Goal: Task Accomplishment & Management: Manage account settings

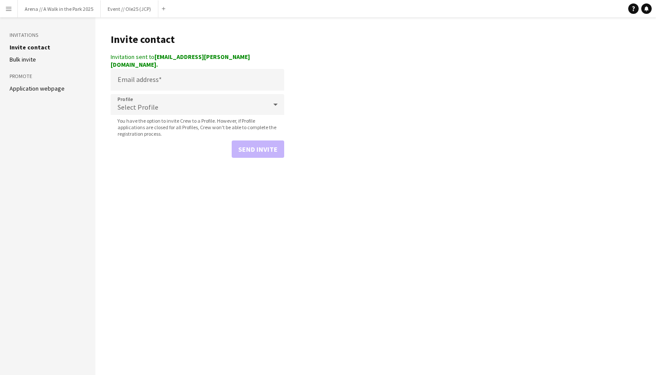
click at [4, 3] on button "Menu" at bounding box center [8, 8] width 17 height 17
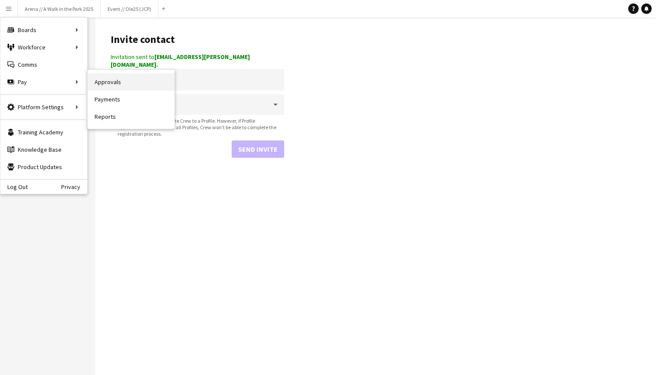
click at [118, 86] on link "Approvals" at bounding box center [131, 81] width 87 height 17
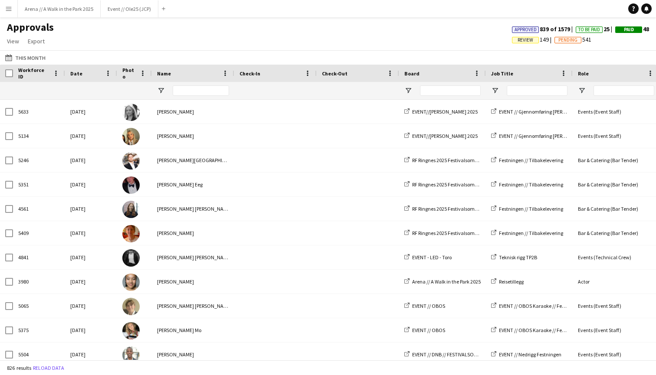
type input "****"
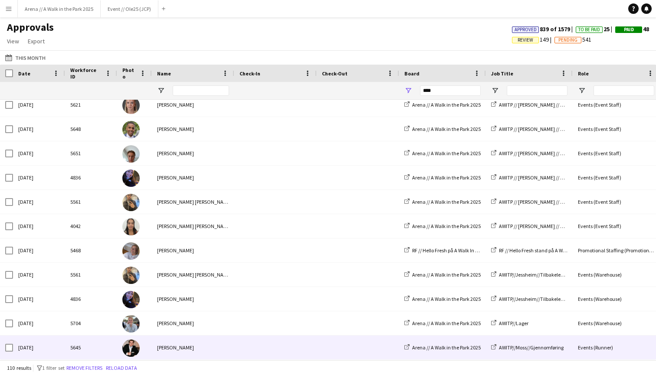
scroll to position [2411, 0]
click at [127, 342] on img at bounding box center [130, 348] width 17 height 17
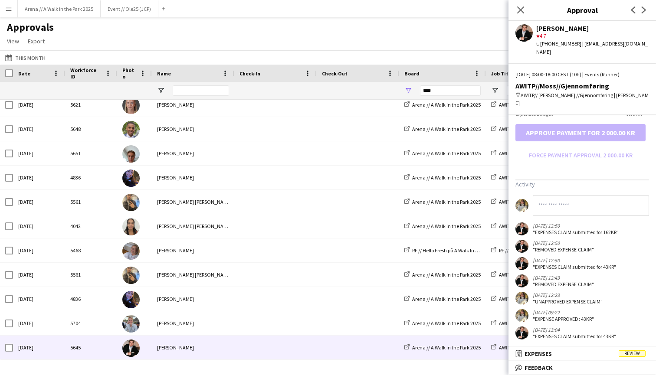
scroll to position [0, 0]
click at [616, 351] on mat-panel-title "receipt Expenses Review" at bounding box center [580, 354] width 144 height 8
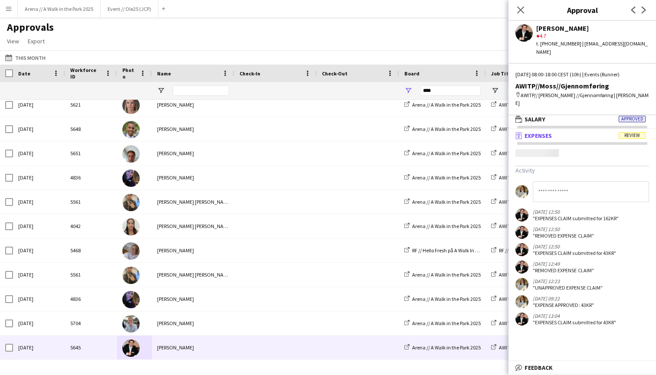
scroll to position [3, 0]
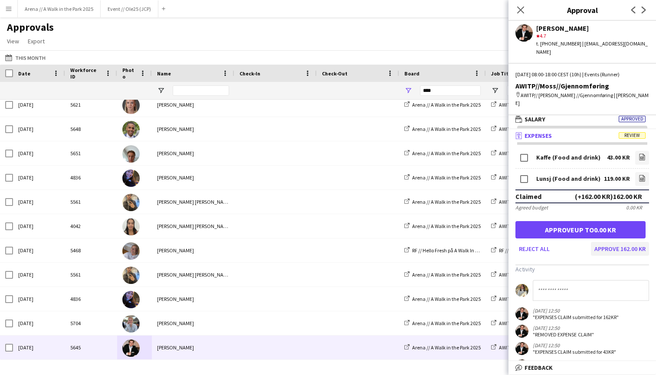
click at [620, 242] on button "Approve 162.00 KR" at bounding box center [620, 249] width 58 height 14
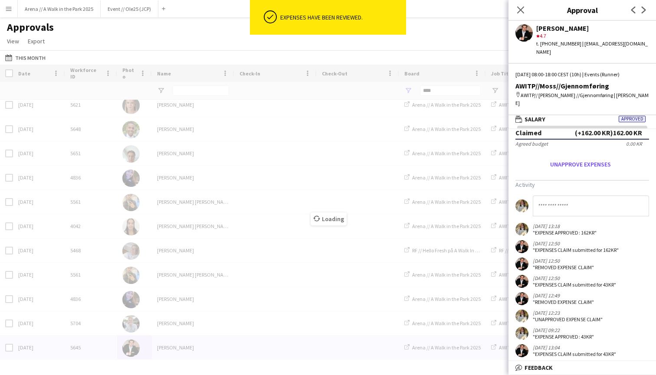
scroll to position [56, 0]
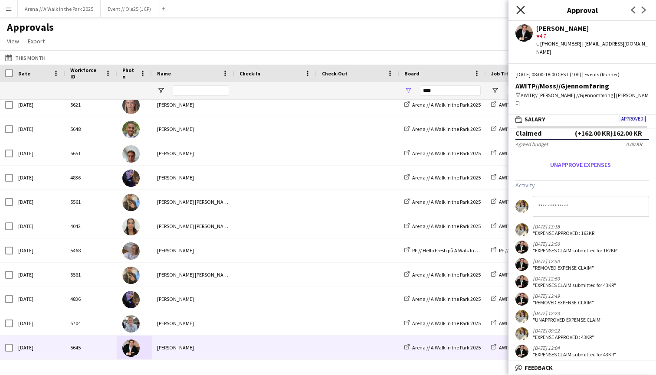
click at [522, 6] on icon "Close pop-in" at bounding box center [520, 10] width 8 height 8
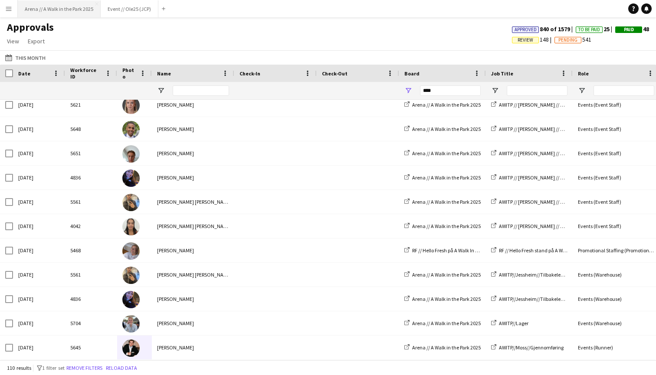
click at [55, 7] on button "Arena // A Walk in the Park 2025 Close" at bounding box center [59, 8] width 83 height 17
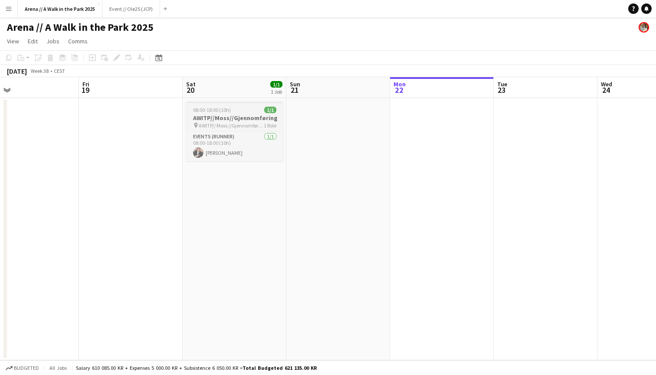
click at [236, 118] on h3 "AWITP//Moss//Gjennomføring" at bounding box center [234, 118] width 97 height 8
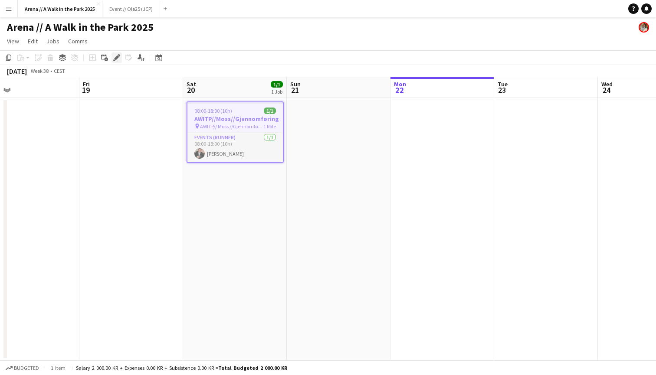
click at [117, 53] on div "Edit" at bounding box center [116, 57] width 10 height 10
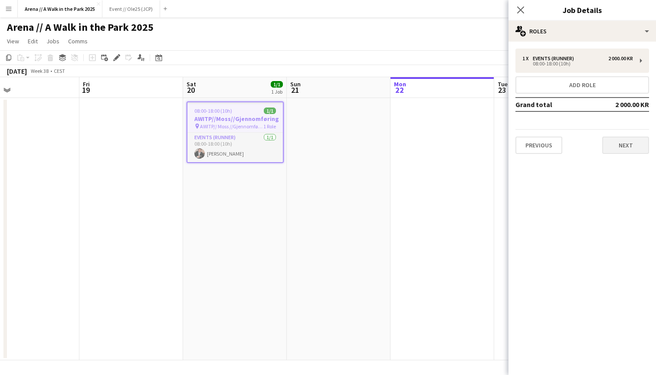
click at [617, 151] on button "Next" at bounding box center [625, 145] width 47 height 17
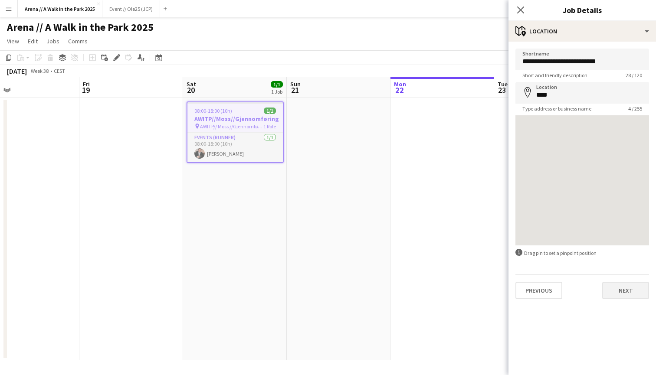
click at [629, 290] on button "Next" at bounding box center [625, 290] width 47 height 17
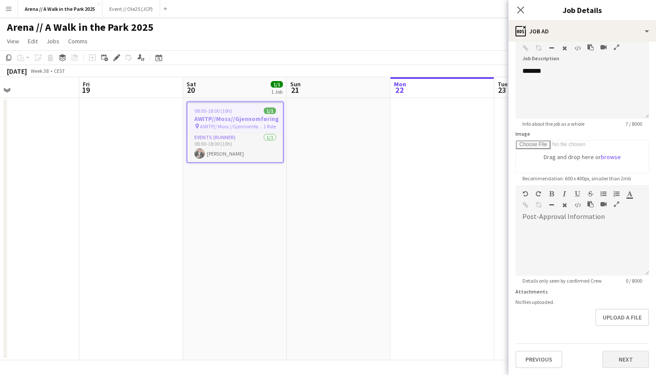
scroll to position [54, 0]
click at [625, 355] on button "Next" at bounding box center [625, 359] width 47 height 17
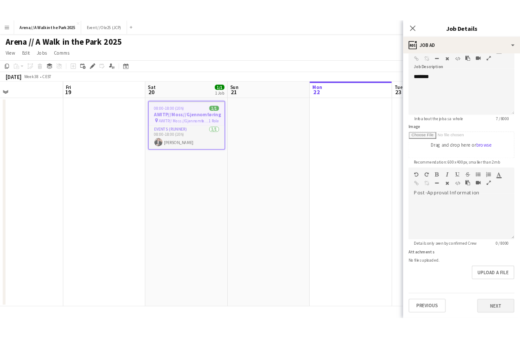
scroll to position [0, 0]
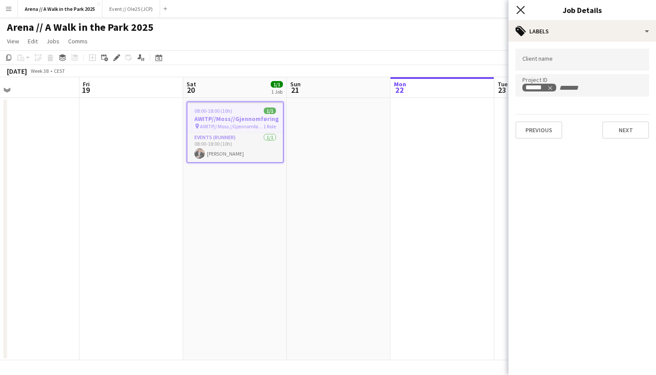
click at [520, 10] on icon at bounding box center [520, 10] width 8 height 8
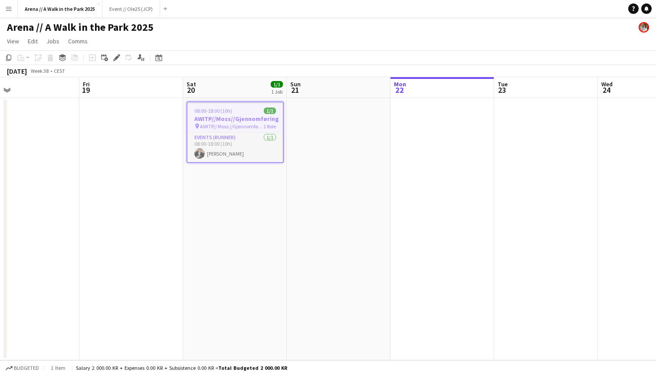
click at [343, 135] on app-date-cell at bounding box center [339, 229] width 104 height 262
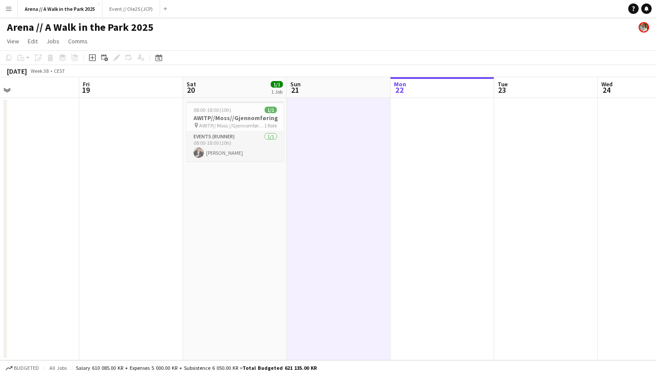
click at [360, 59] on app-toolbar "Copy Paste Paste Command V Paste with crew Command Shift V Paste linked Job [GE…" at bounding box center [328, 57] width 656 height 15
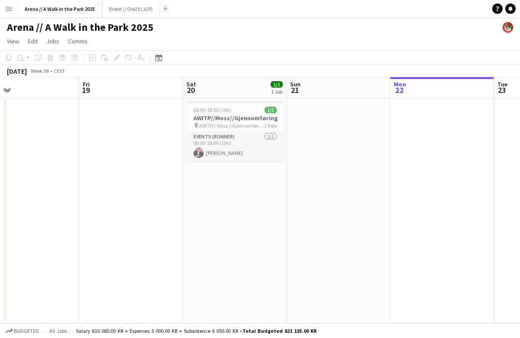
click at [164, 8] on app-icon "Add" at bounding box center [165, 8] width 3 height 3
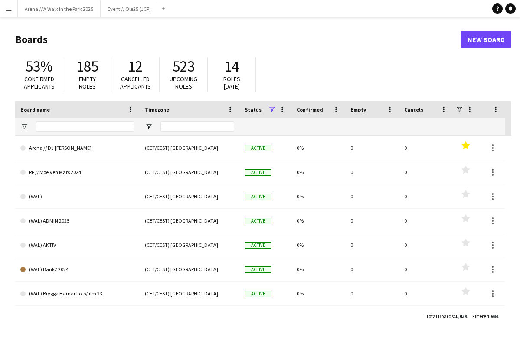
click at [83, 80] on span "Empty roles" at bounding box center [87, 82] width 17 height 15
click at [68, 126] on input "Board name Filter Input" at bounding box center [85, 126] width 98 height 10
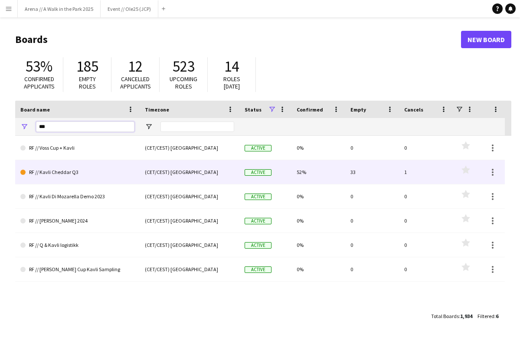
type input "***"
click at [73, 169] on link "RF // Kavli Cheddar Q3" at bounding box center [77, 172] width 114 height 24
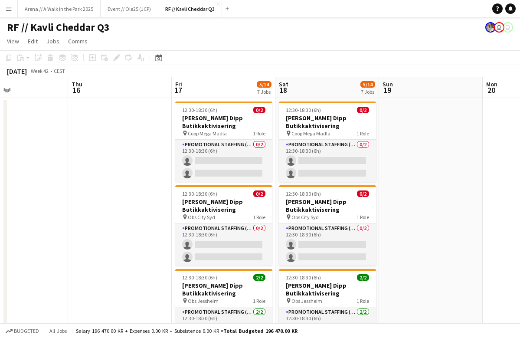
click at [435, 0] on app-navbar "Menu Boards Boards Boards All jobs Status Workforce Workforce My Workforce Recr…" at bounding box center [260, 8] width 520 height 17
